Goal: Task Accomplishment & Management: Manage account settings

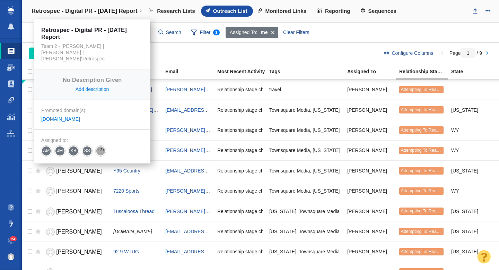
click at [128, 11] on h4 "Retrospec - Digital PR - [DATE] Report" at bounding box center [85, 11] width 106 height 7
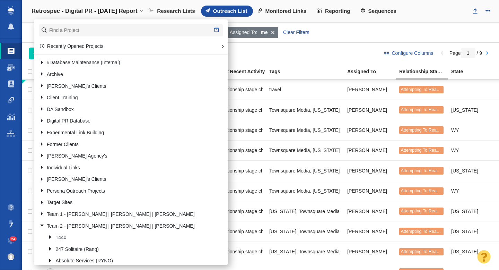
click at [304, 49] on div "Add People Add a Person Add From List of URLs Import from CSV Outreach No Conta…" at bounding box center [201, 53] width 344 height 12
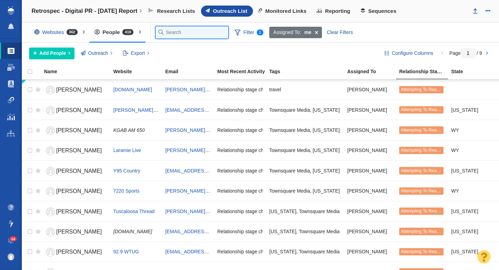
click at [169, 30] on input "text" at bounding box center [192, 32] width 73 height 12
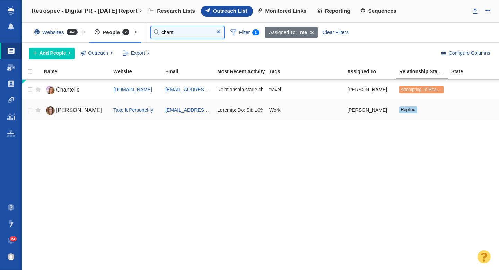
type input "chant"
click at [75, 110] on span "Chantal Bechervaise" at bounding box center [79, 110] width 46 height 6
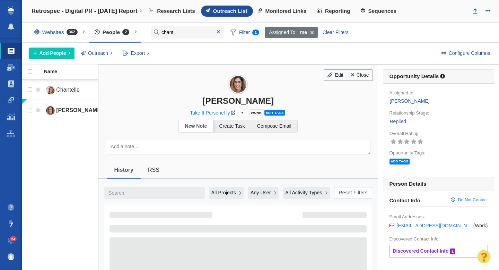
click at [157, 147] on textarea at bounding box center [238, 147] width 265 height 15
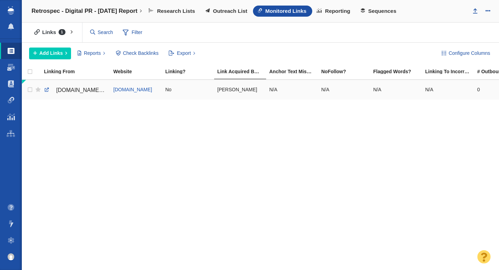
click at [80, 89] on span "cw33.com/news/rising-travel-costs-lead-to-shorter-trips-for-18-of-americans/" at bounding box center [85, 90] width 59 height 6
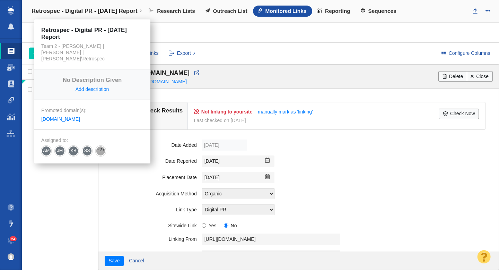
click at [116, 10] on h4 "Retrospec - Digital PR - [DATE] Report" at bounding box center [85, 11] width 106 height 7
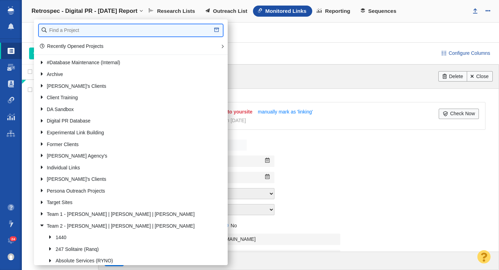
click at [97, 35] on input "text" at bounding box center [131, 30] width 184 height 12
type input "roadr"
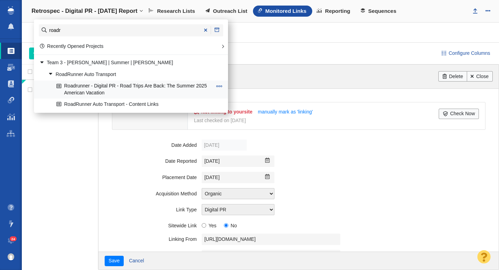
click at [114, 90] on link "Roadrunner - Digital PR - Road Trips Are Back: The Summer 2025 American Vacation" at bounding box center [134, 89] width 159 height 17
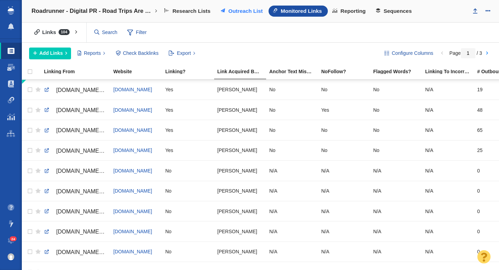
click at [235, 10] on span "Outreach List" at bounding box center [245, 11] width 34 height 6
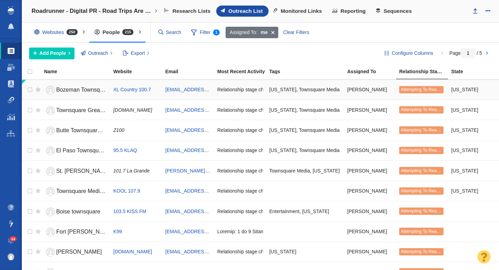
click at [89, 90] on span "Bozeman Townsquare team" at bounding box center [90, 90] width 69 height 6
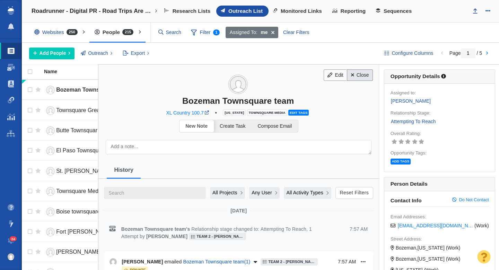
click at [359, 70] on link "Close" at bounding box center [360, 75] width 26 height 12
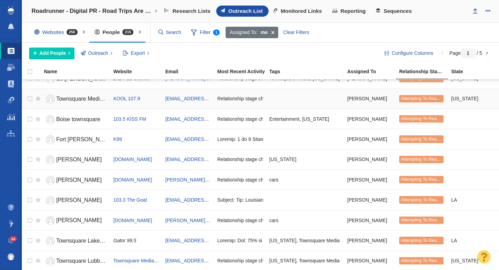
scroll to position [95, 0]
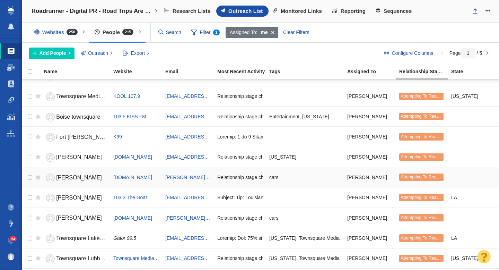
click at [80, 177] on span "[PERSON_NAME]" at bounding box center [79, 177] width 46 height 6
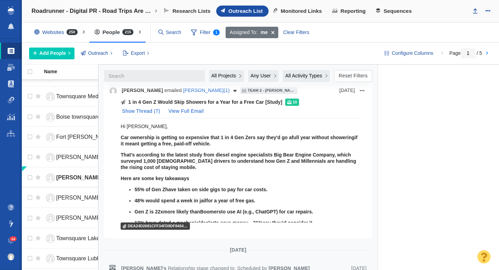
scroll to position [743, 0]
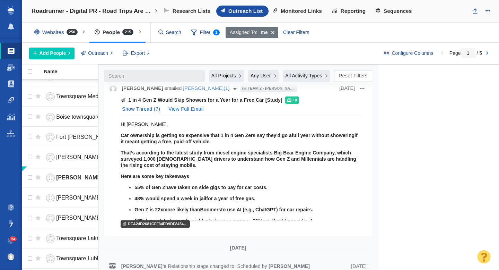
click at [193, 104] on button "View Full Email" at bounding box center [185, 109] width 43 height 11
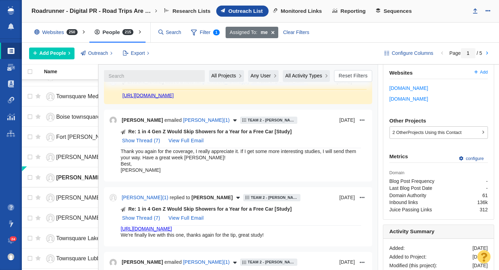
scroll to position [215, 0]
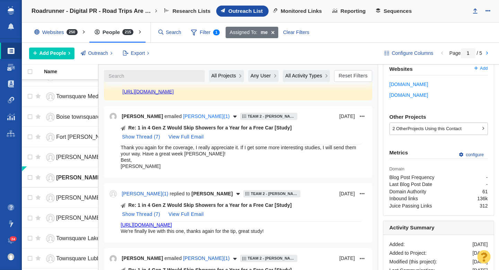
click at [186, 116] on span "[PERSON_NAME] ( 1 )" at bounding box center [206, 116] width 46 height 7
click at [185, 212] on button "View Full Email" at bounding box center [185, 214] width 43 height 11
click at [192, 212] on button "Hide Full Email" at bounding box center [185, 214] width 43 height 11
click at [147, 215] on button "Show Thread ( 7 )" at bounding box center [141, 214] width 46 height 11
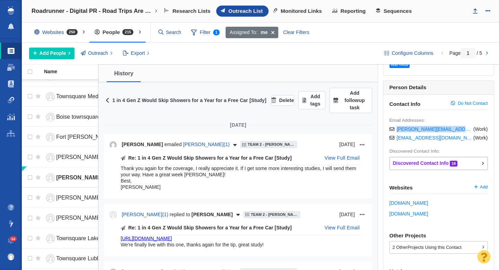
scroll to position [99, 0]
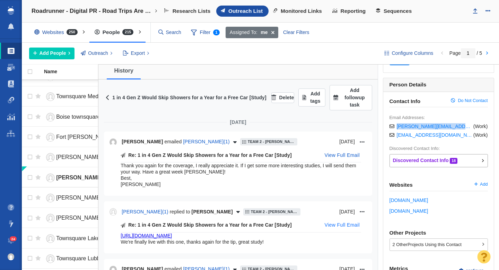
click at [340, 225] on button "View Full Email" at bounding box center [342, 224] width 43 height 11
click at [338, 154] on button "View Full Email" at bounding box center [342, 155] width 43 height 11
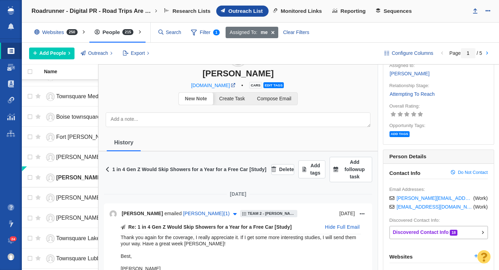
scroll to position [0, 0]
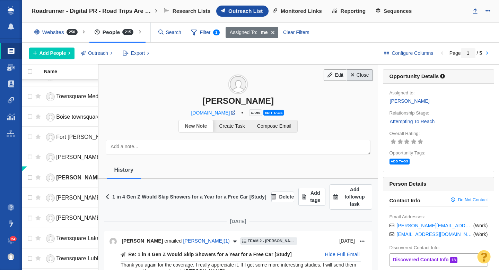
click at [355, 74] on link "Close" at bounding box center [360, 75] width 26 height 12
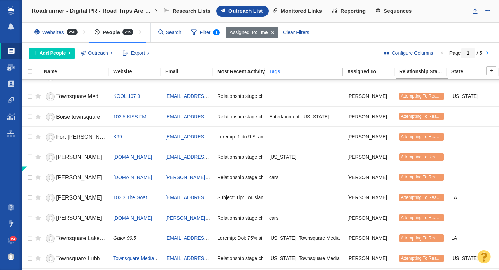
click at [292, 74] on link "Tags" at bounding box center [307, 72] width 77 height 6
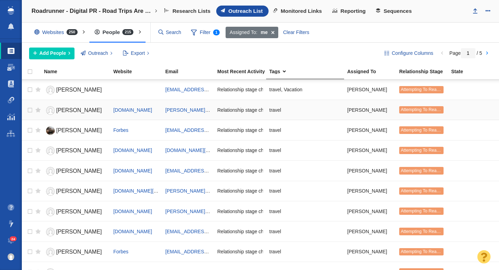
click at [76, 108] on link "[PERSON_NAME]" at bounding box center [75, 110] width 63 height 12
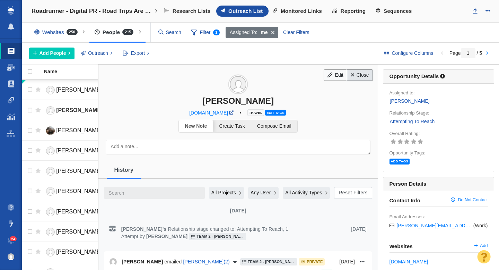
click at [368, 73] on link "Close" at bounding box center [360, 75] width 26 height 12
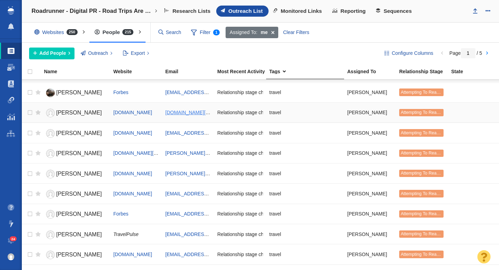
scroll to position [68, 0]
